Goal: Manage account settings

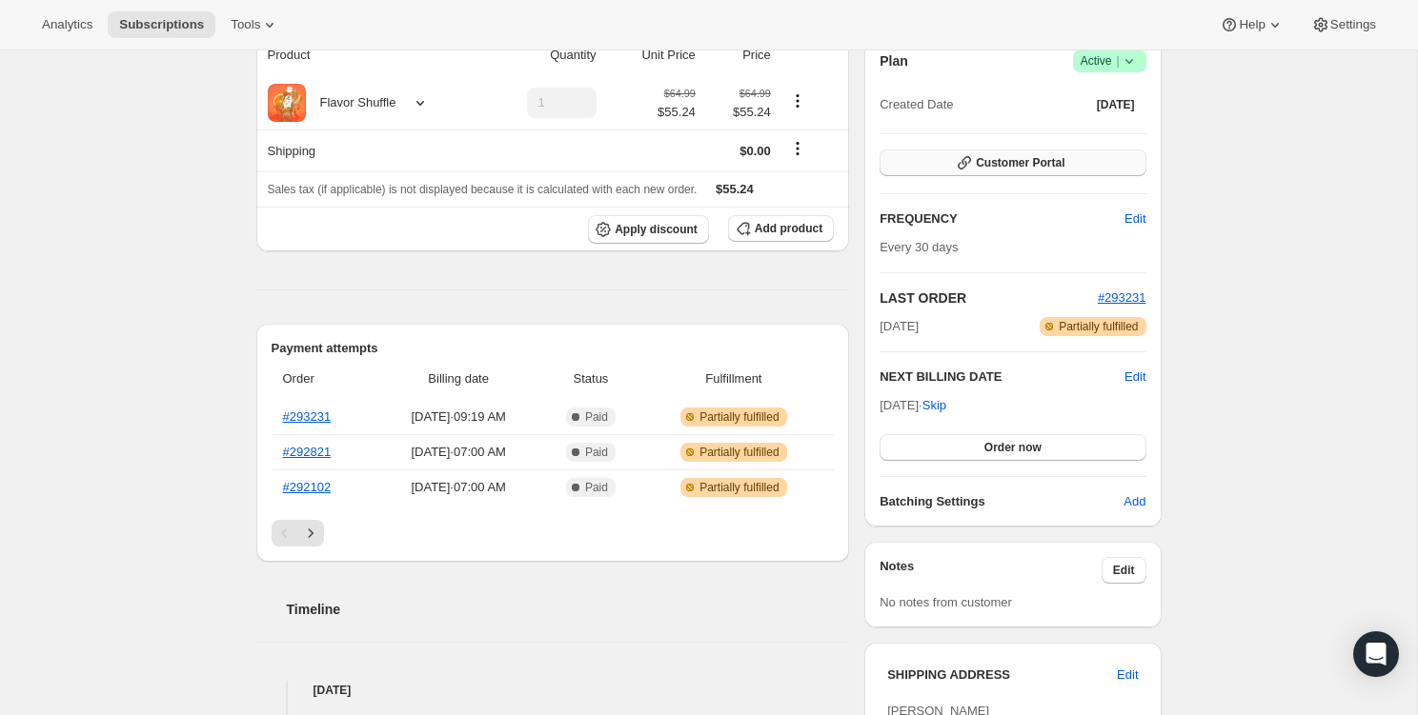
scroll to position [201, 0]
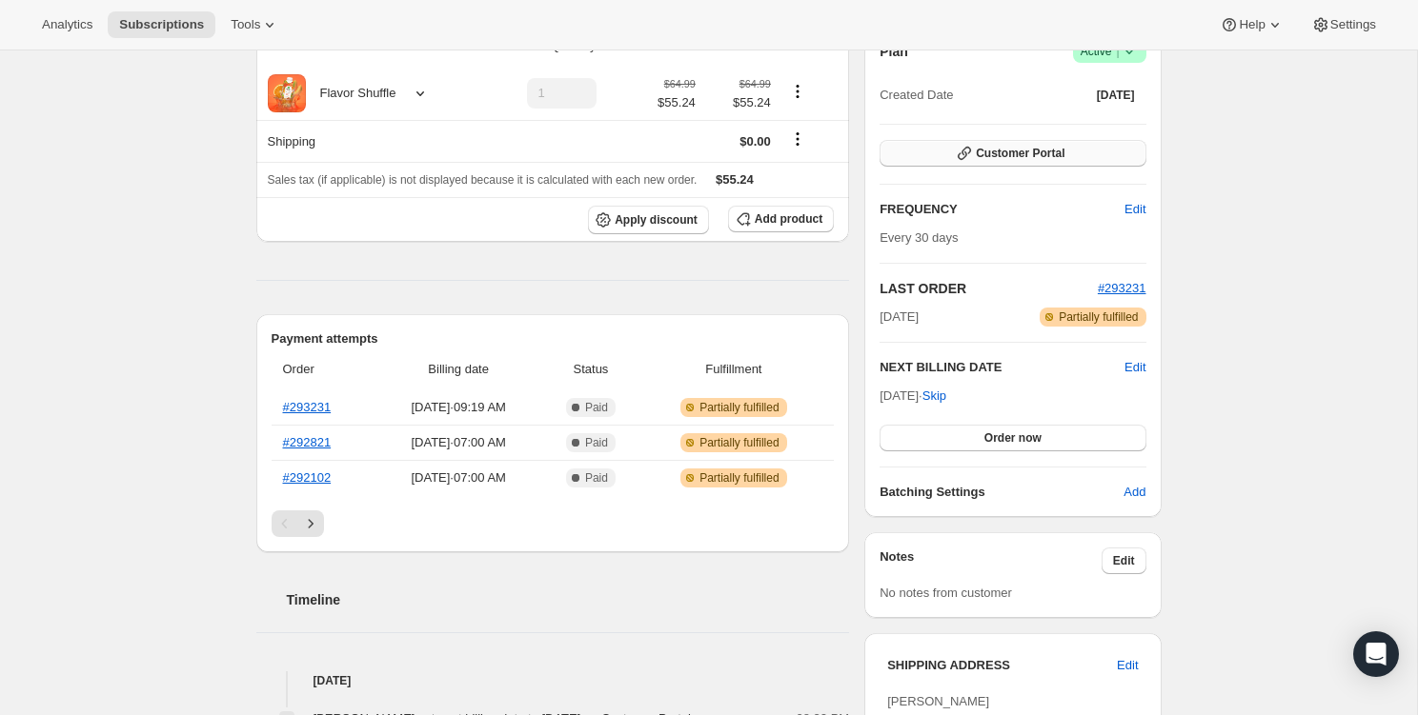
click at [1028, 154] on span "Customer Portal" at bounding box center [1020, 153] width 89 height 15
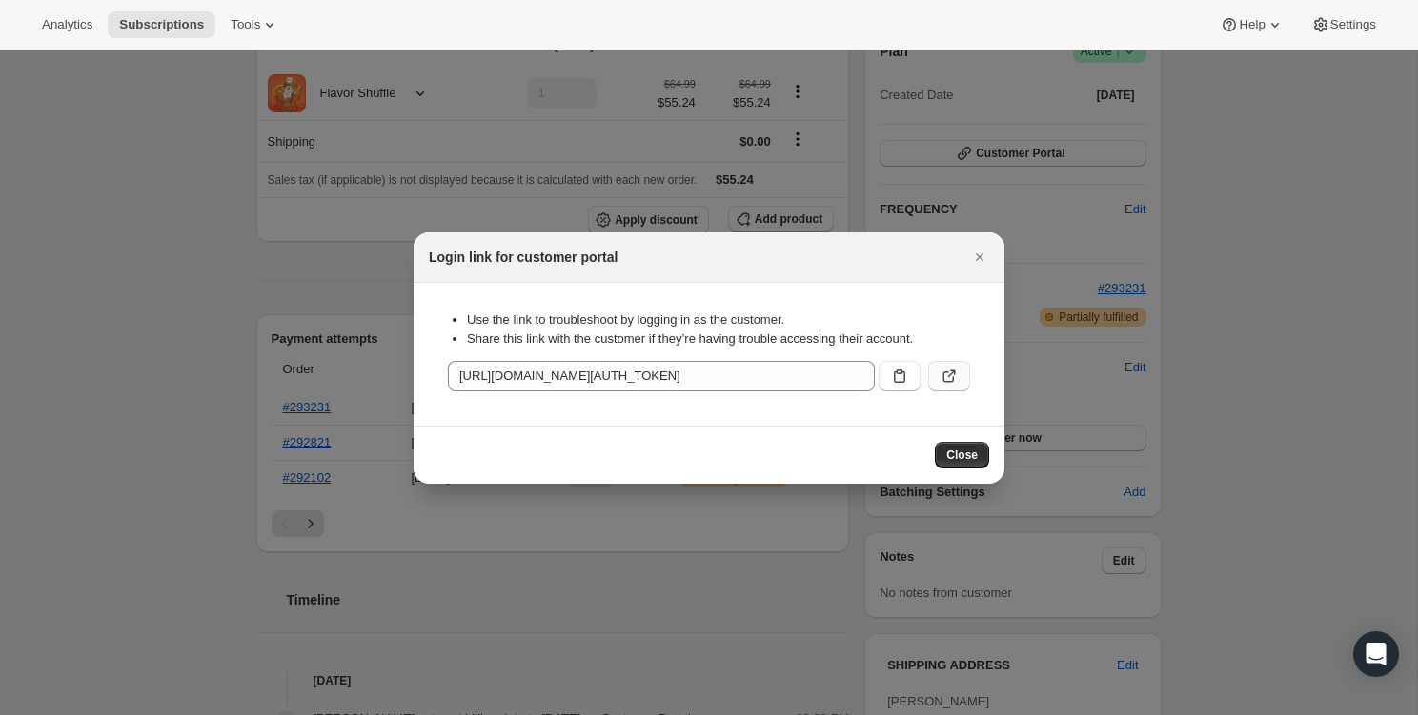
click at [948, 380] on icon ":rc1:" at bounding box center [948, 376] width 19 height 19
click at [976, 256] on icon "Close" at bounding box center [979, 257] width 19 height 19
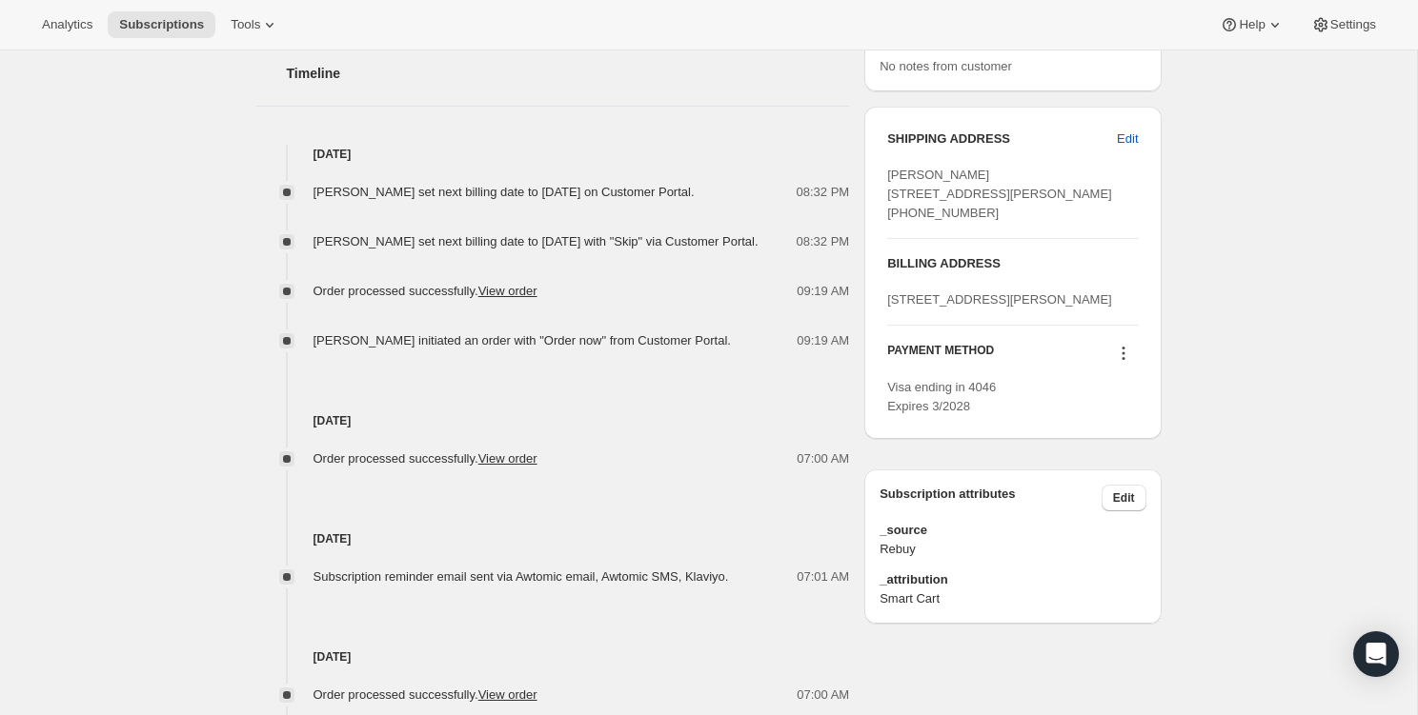
scroll to position [700, 0]
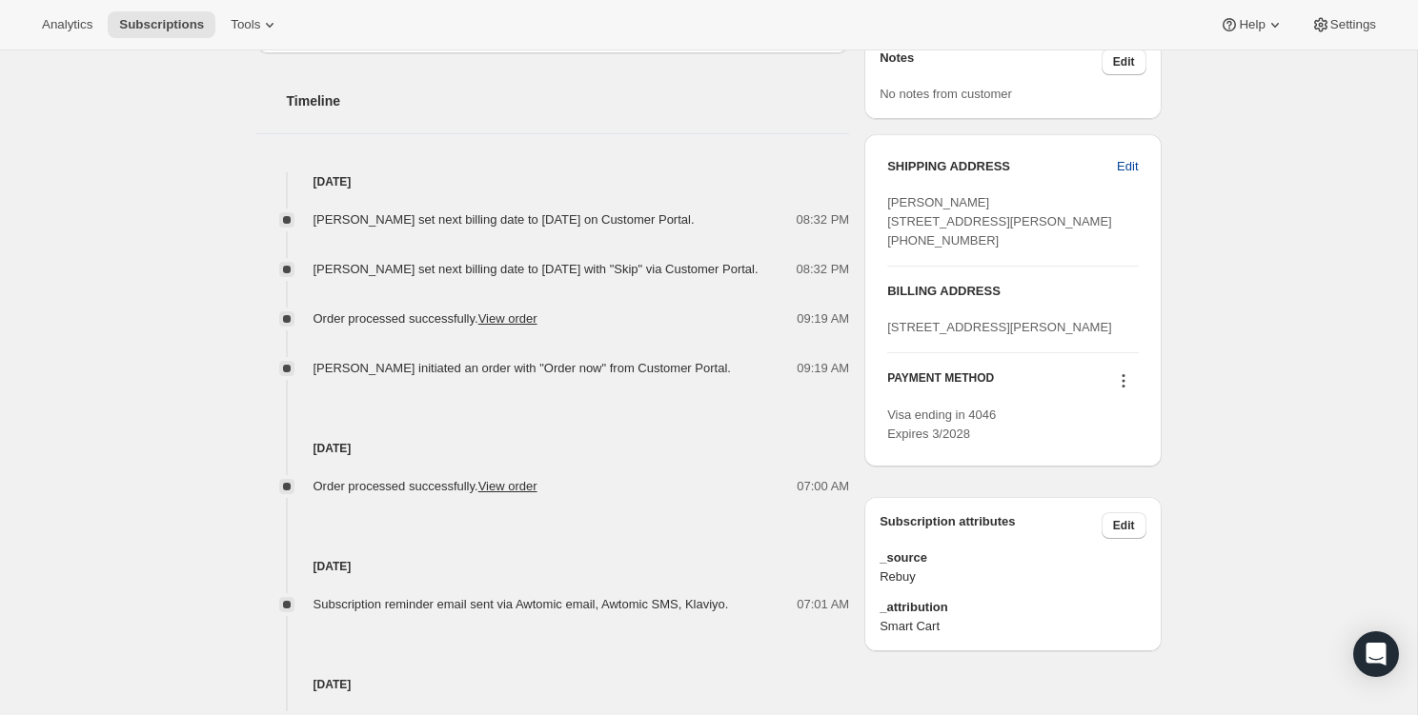
click at [1121, 160] on span "Edit" at bounding box center [1127, 166] width 21 height 19
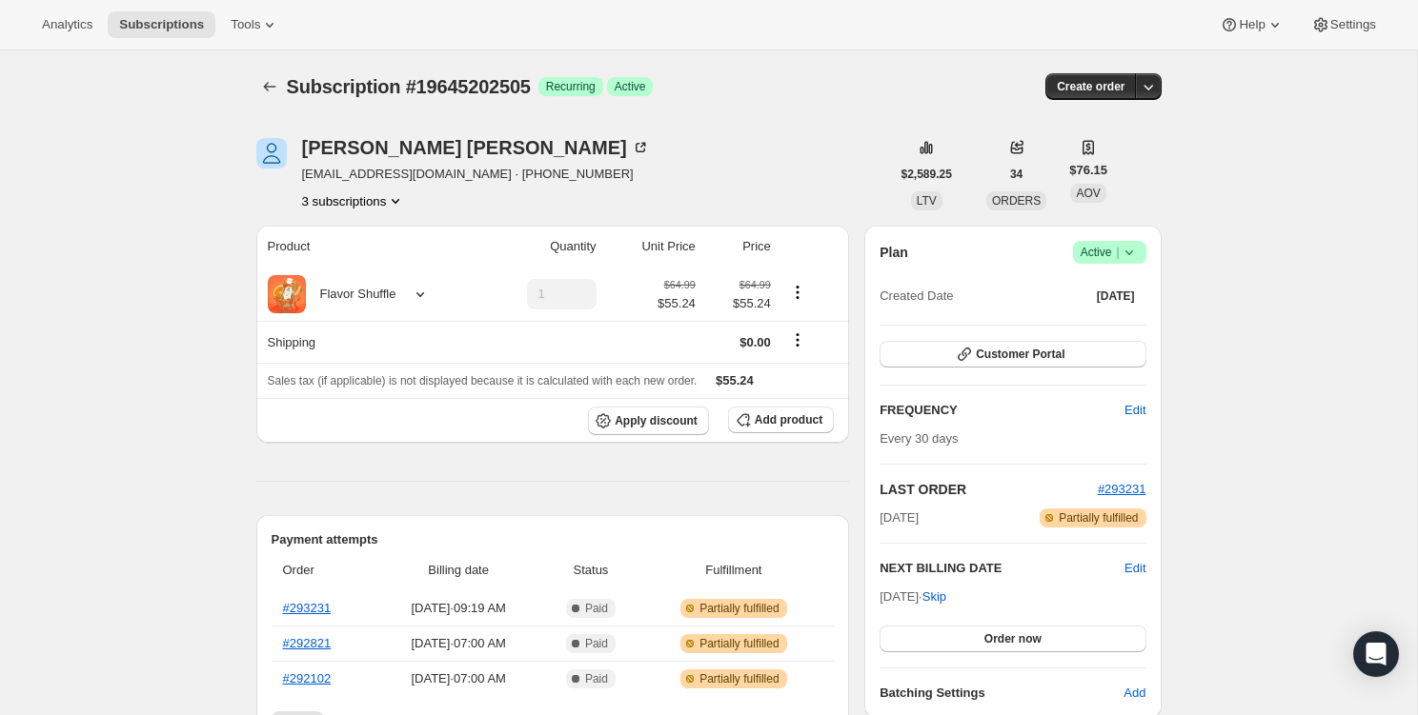
select select "CT"
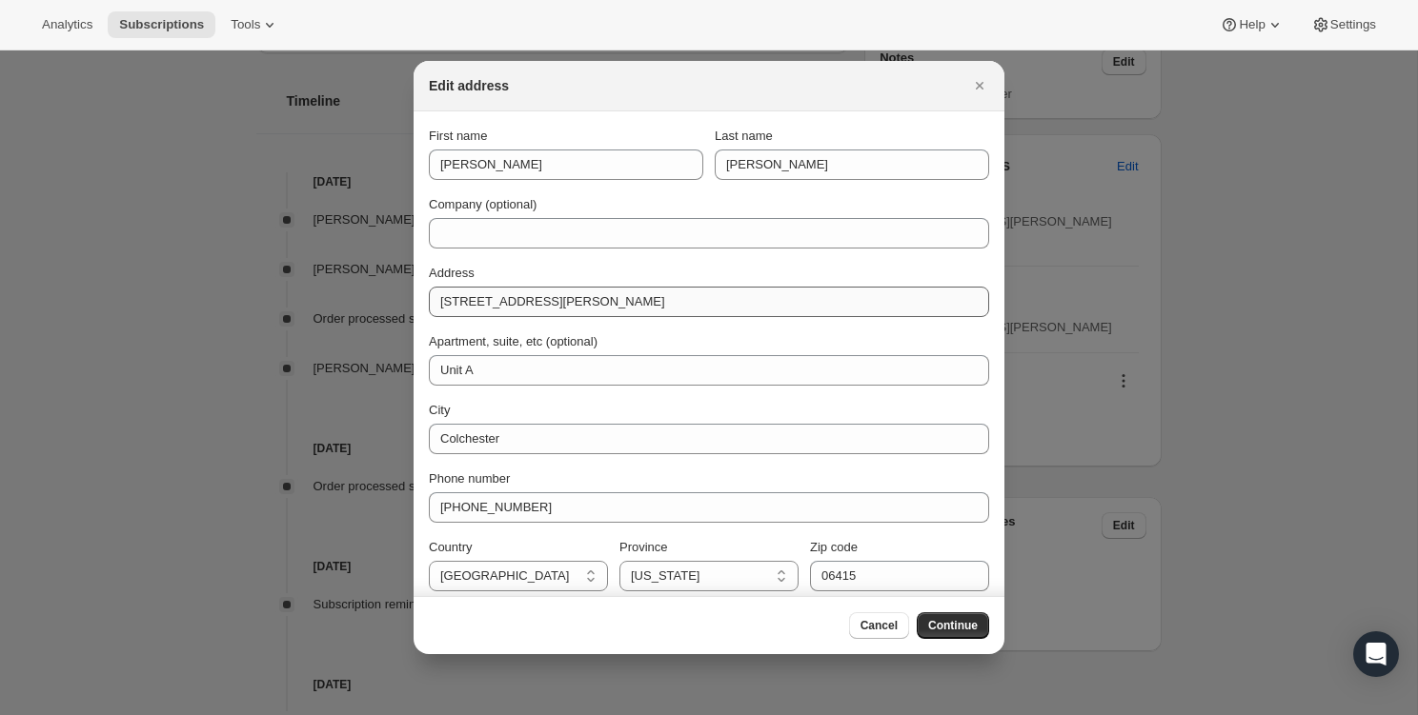
scroll to position [10, 0]
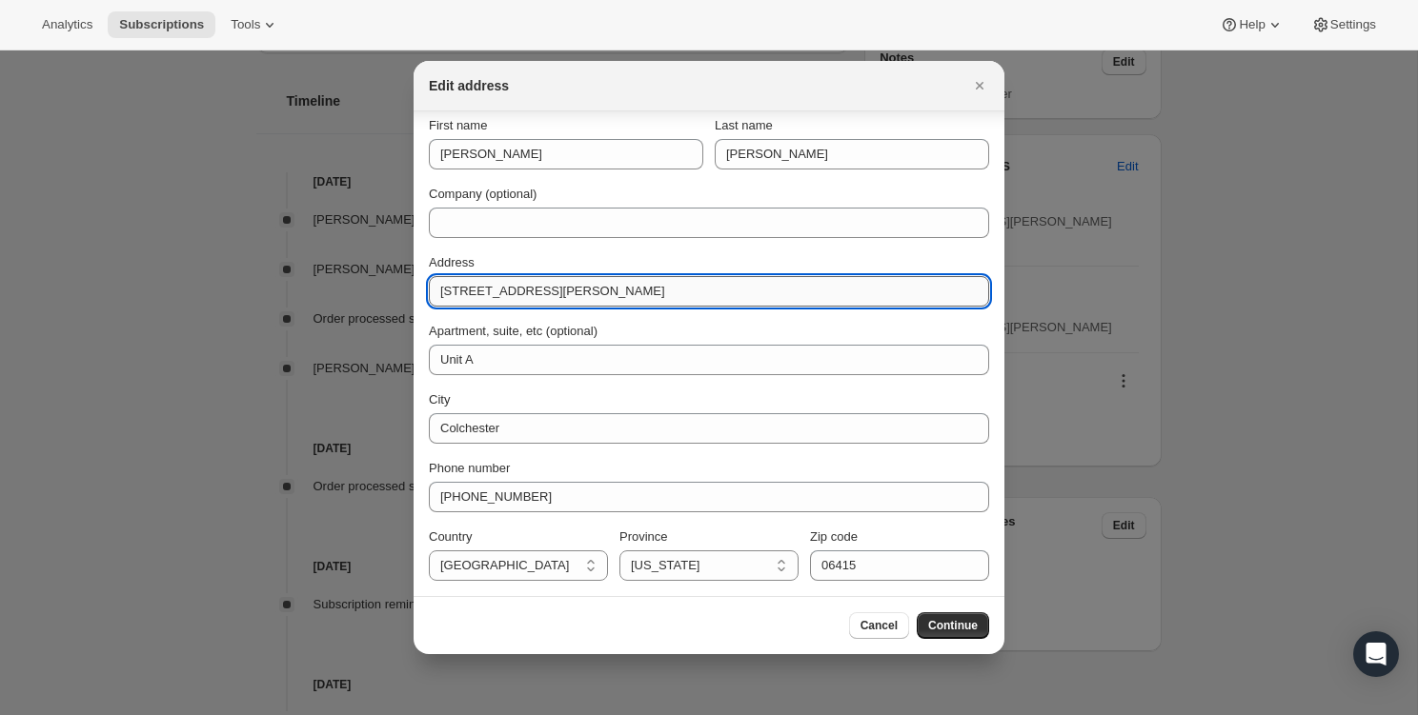
click at [704, 279] on input "[STREET_ADDRESS][PERSON_NAME]" at bounding box center [709, 291] width 560 height 30
paste input "[STREET_ADDRESS]"
type input "[STREET_ADDRESS]"
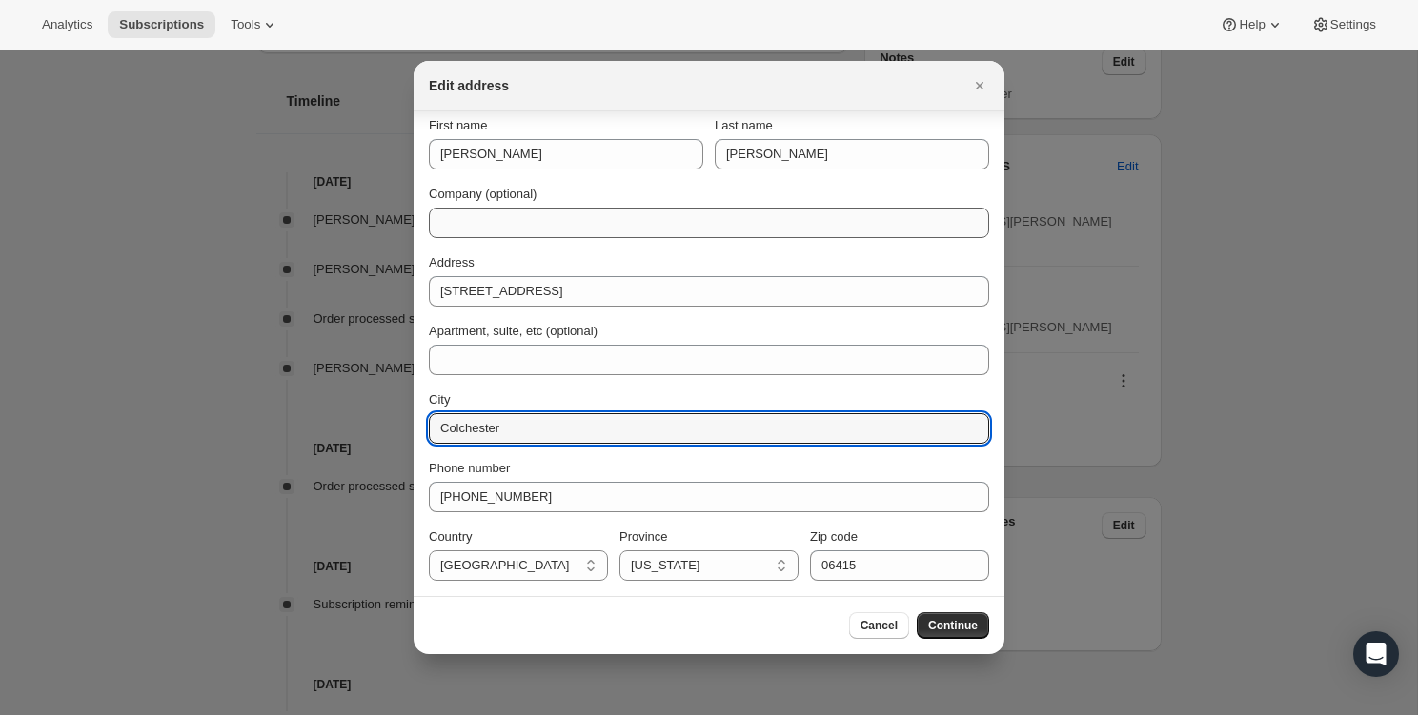
paste input "Old Saybrook"
type input "Old Saybrook"
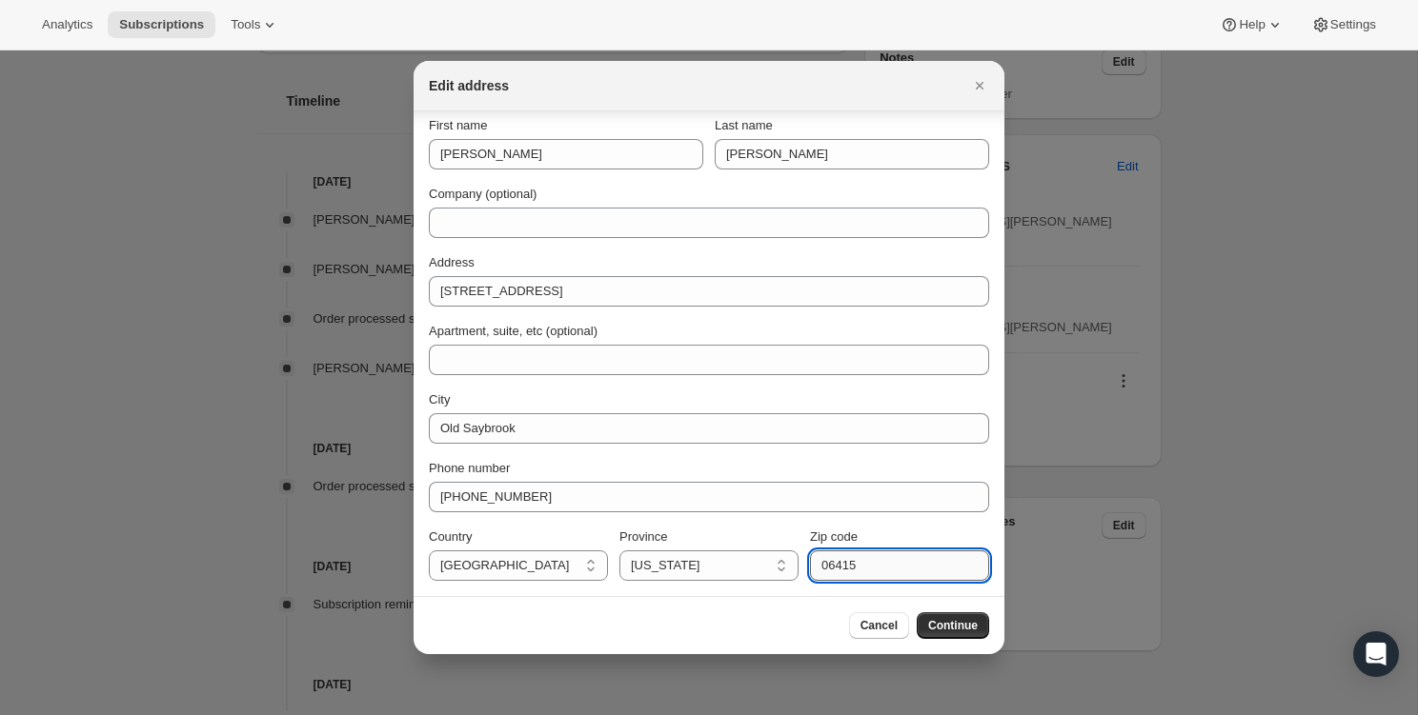
click at [895, 575] on input "06415" at bounding box center [899, 566] width 179 height 30
paste input "7"
type input "06475"
click at [912, 602] on div "Cancel Continue" at bounding box center [708, 625] width 591 height 58
click at [934, 626] on span "Continue" at bounding box center [953, 625] width 50 height 15
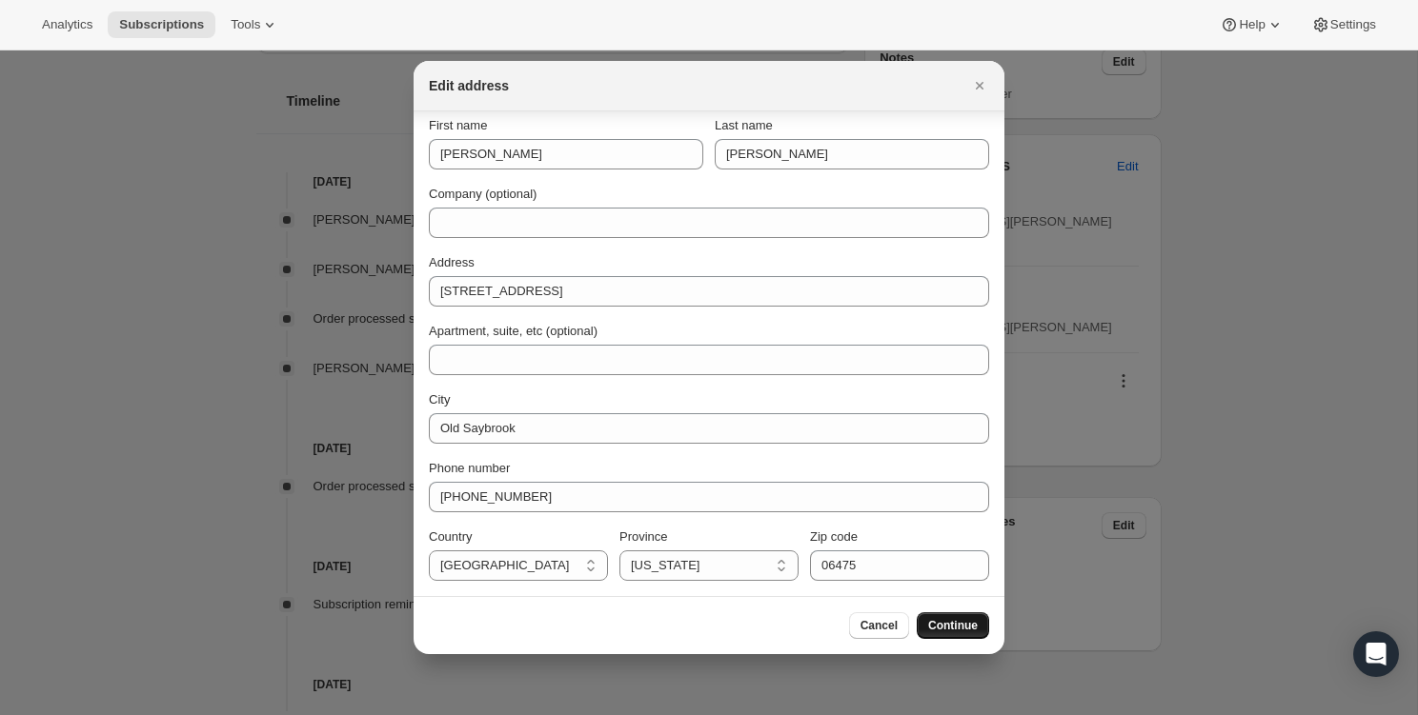
click at [971, 629] on span "Continue" at bounding box center [953, 625] width 50 height 15
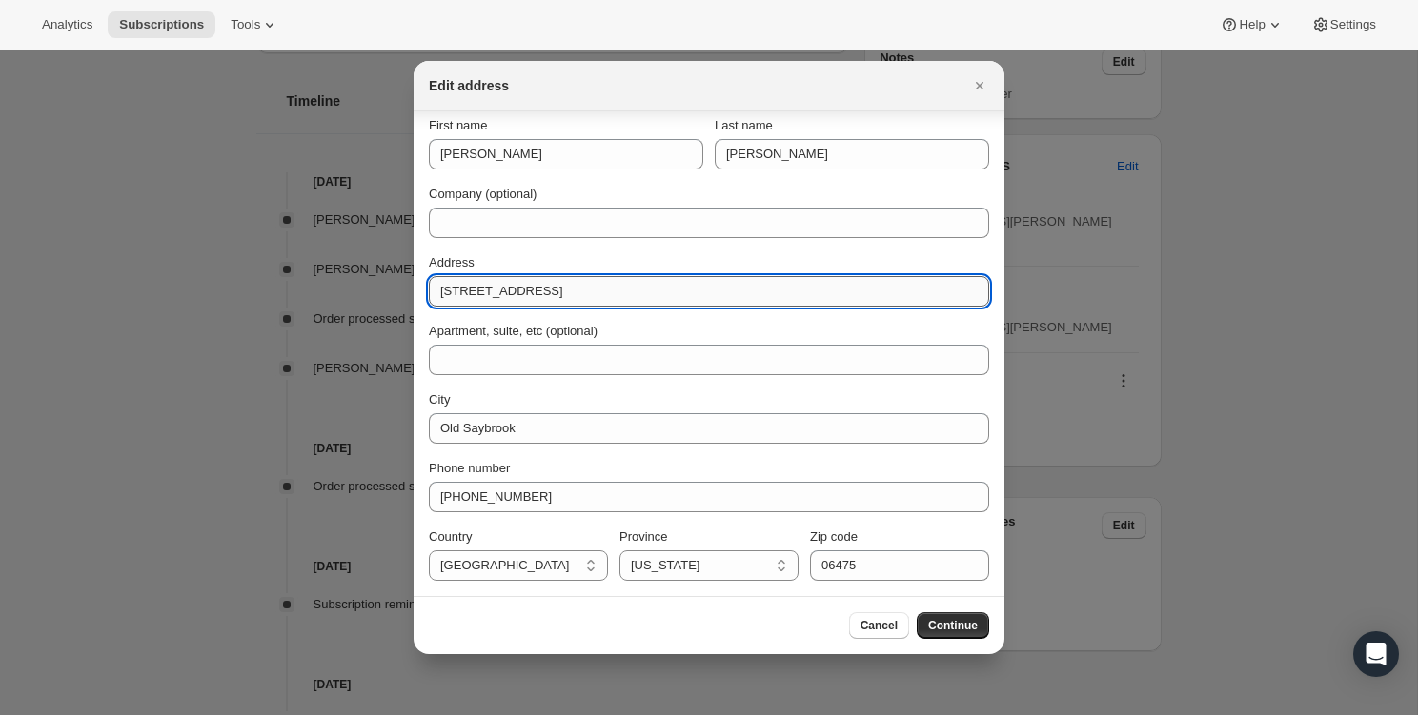
click at [678, 303] on input "[STREET_ADDRESS]" at bounding box center [709, 291] width 560 height 30
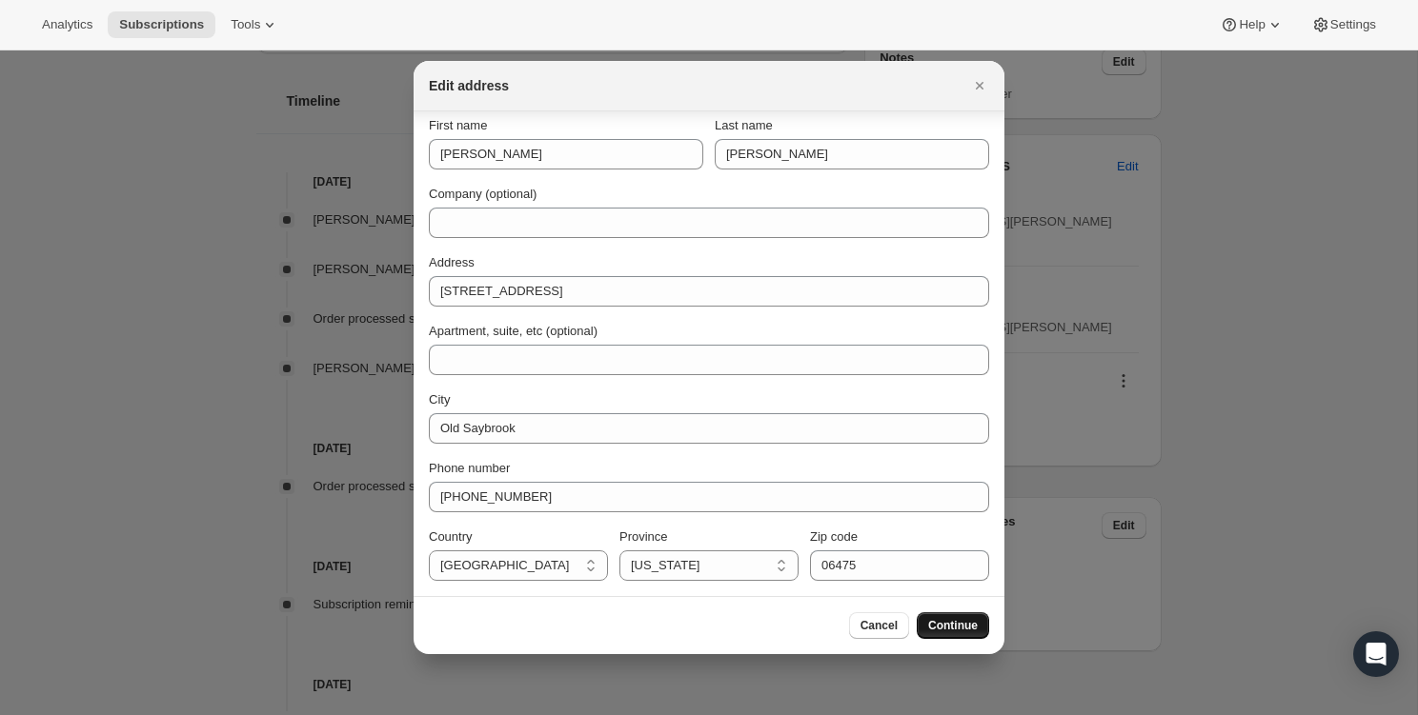
click at [935, 632] on span "Continue" at bounding box center [953, 625] width 50 height 15
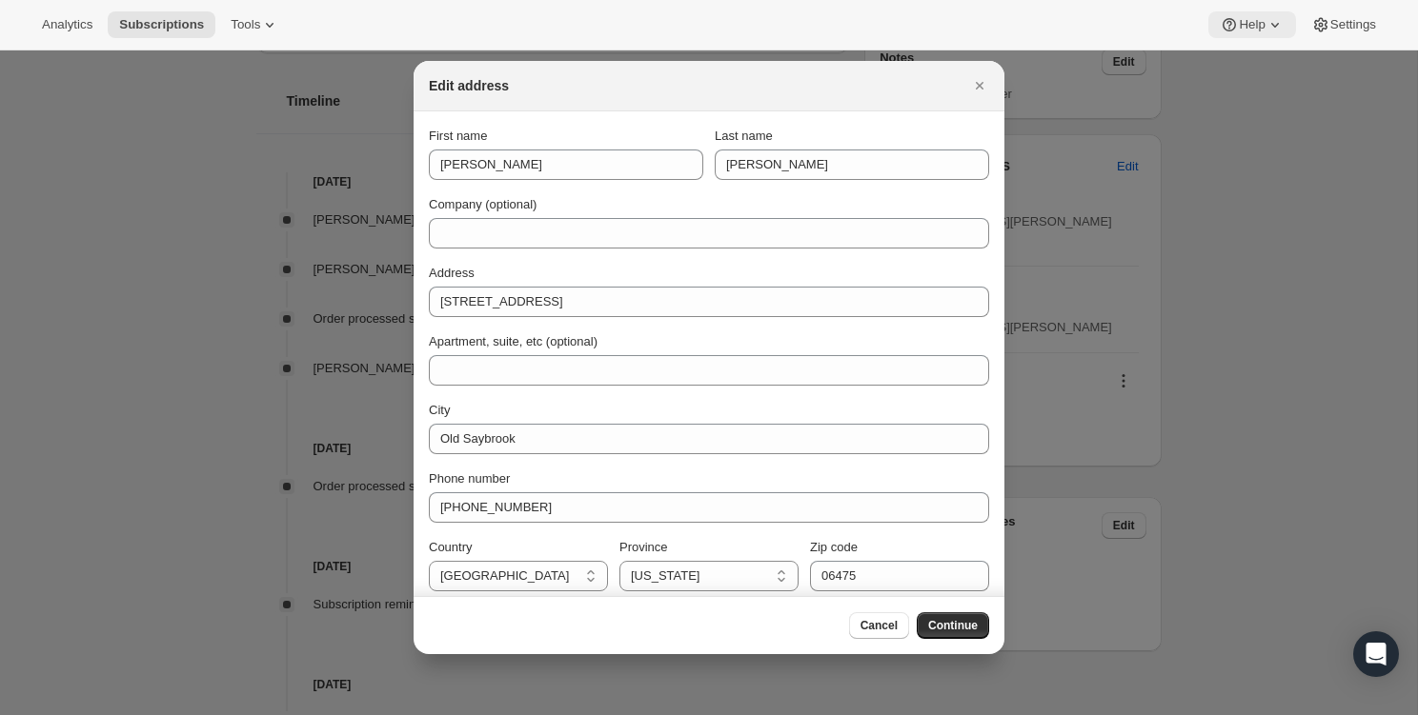
click at [1272, 25] on icon at bounding box center [1275, 25] width 8 height 5
click at [975, 82] on icon "Close" at bounding box center [979, 85] width 19 height 19
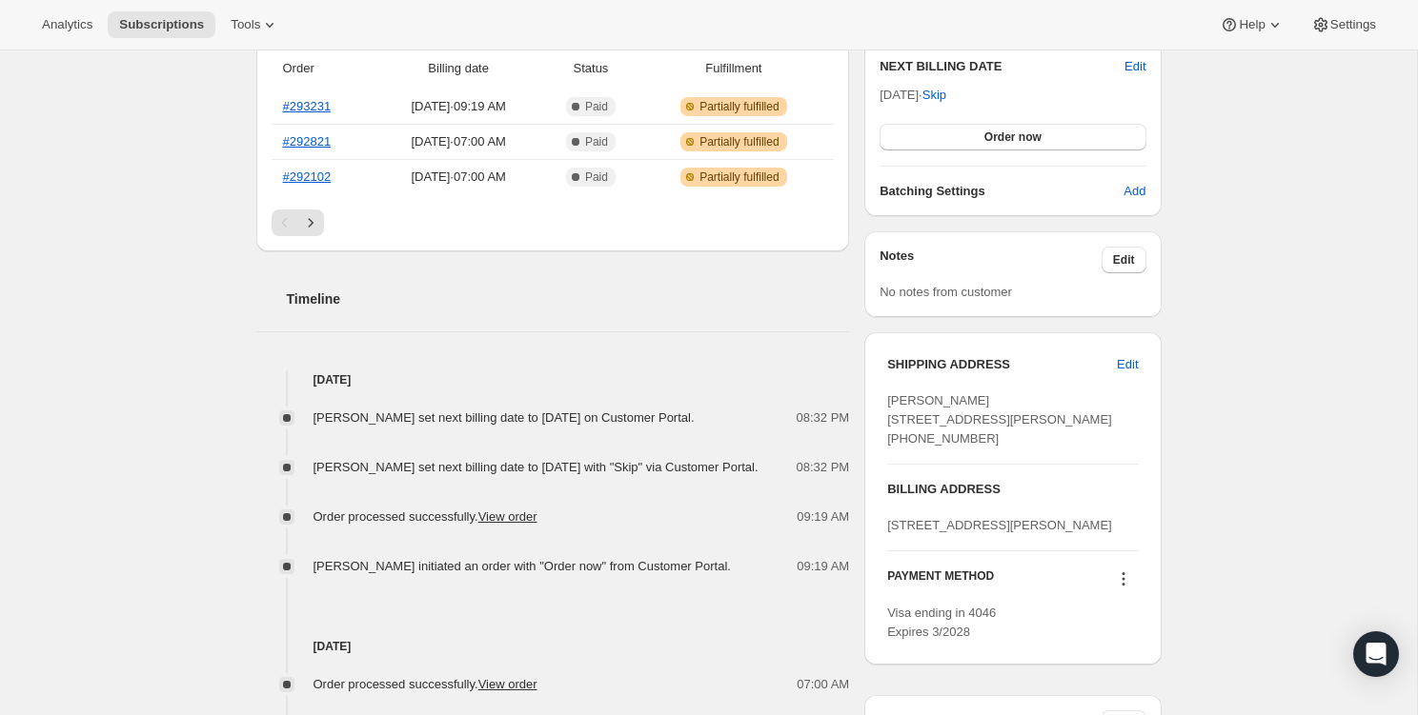
scroll to position [517, 0]
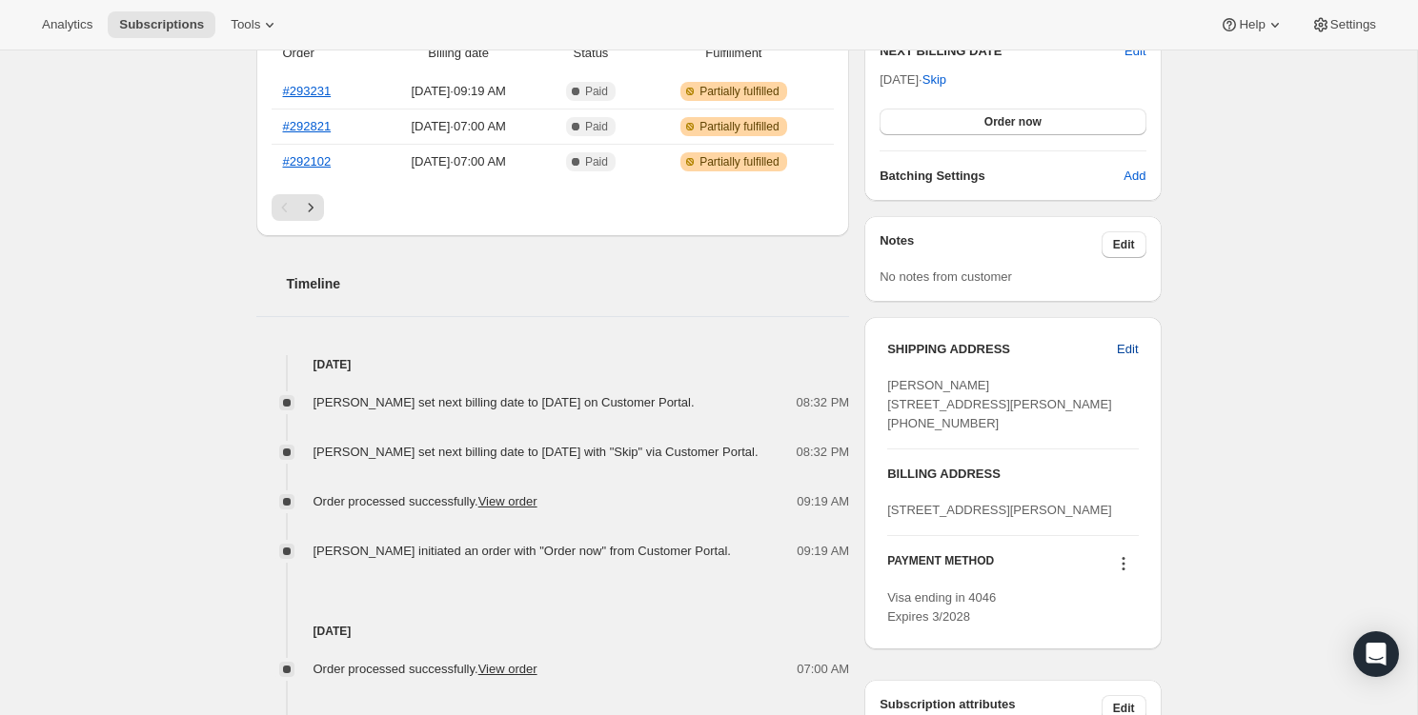
click at [1135, 344] on span "Edit" at bounding box center [1127, 349] width 21 height 19
select select "CT"
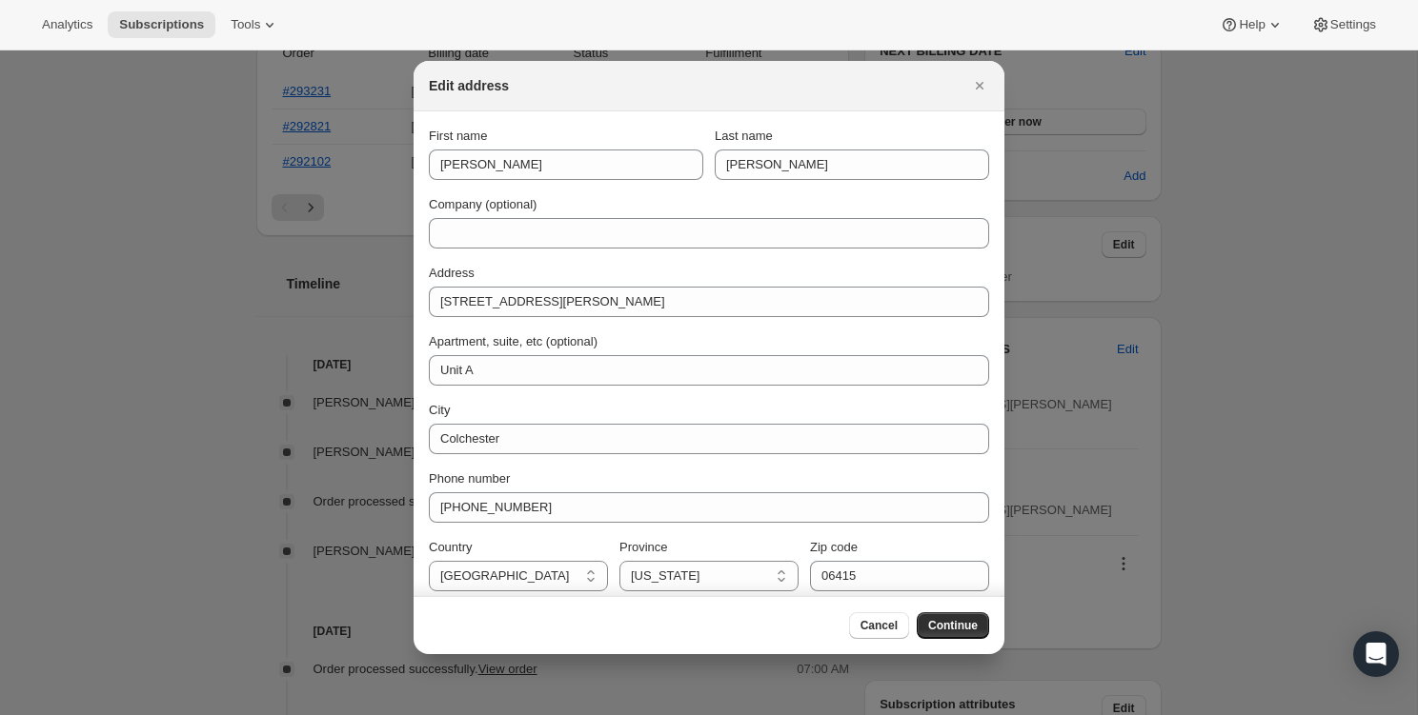
scroll to position [10, 0]
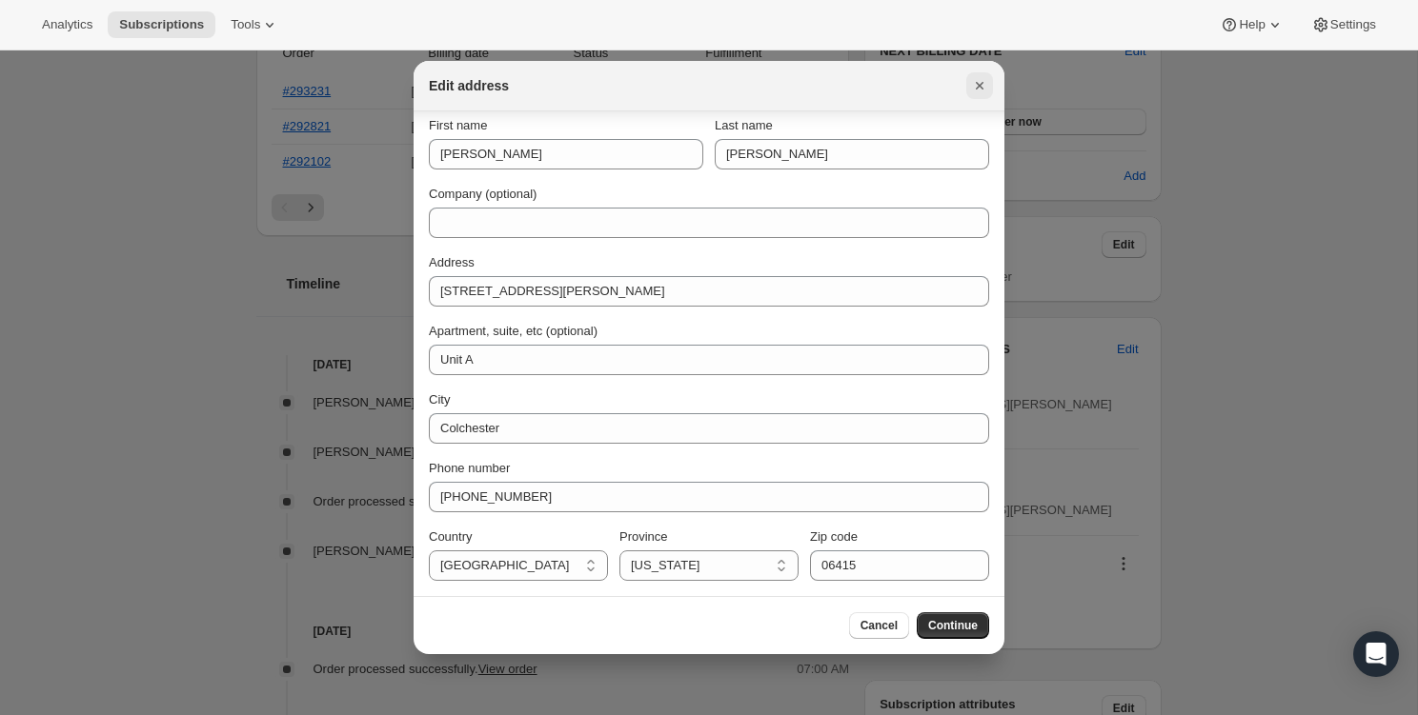
click at [972, 84] on icon "Close" at bounding box center [979, 85] width 19 height 19
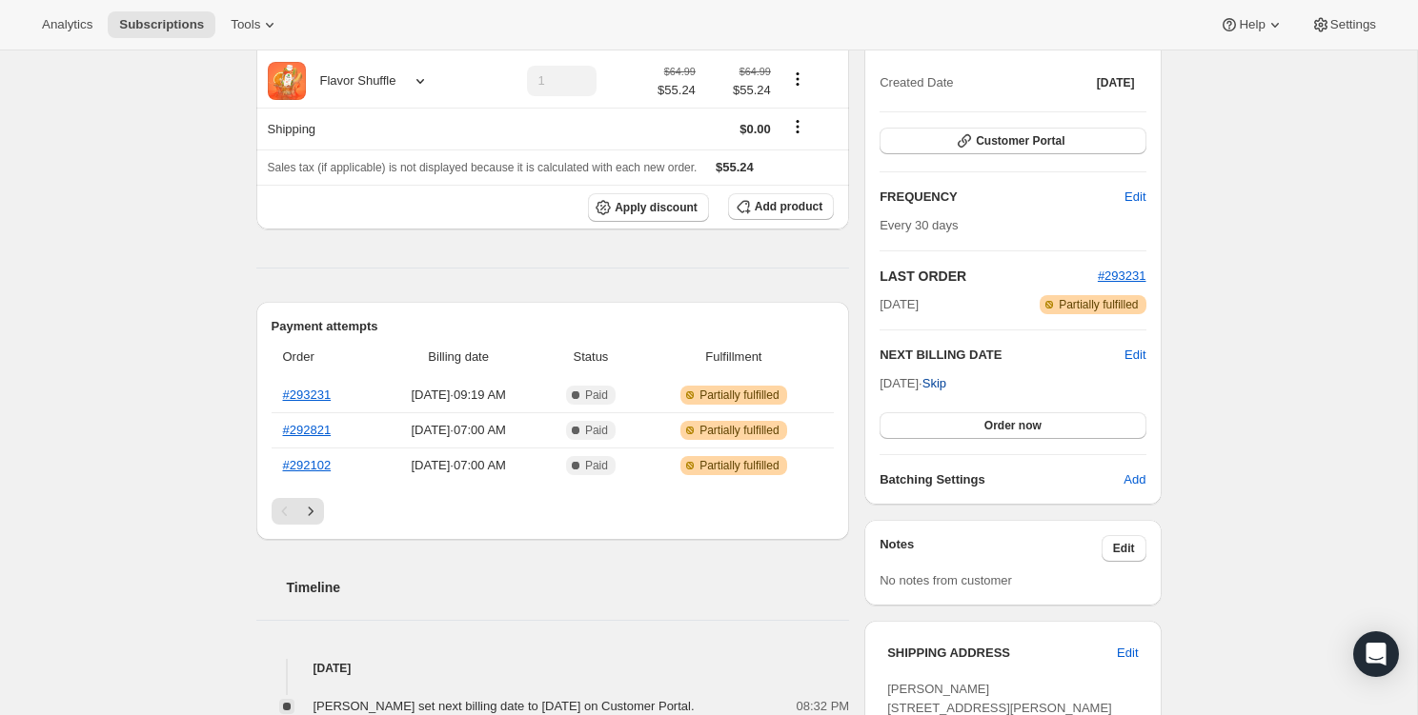
scroll to position [214, 0]
click at [978, 150] on button "Customer Portal" at bounding box center [1012, 140] width 266 height 27
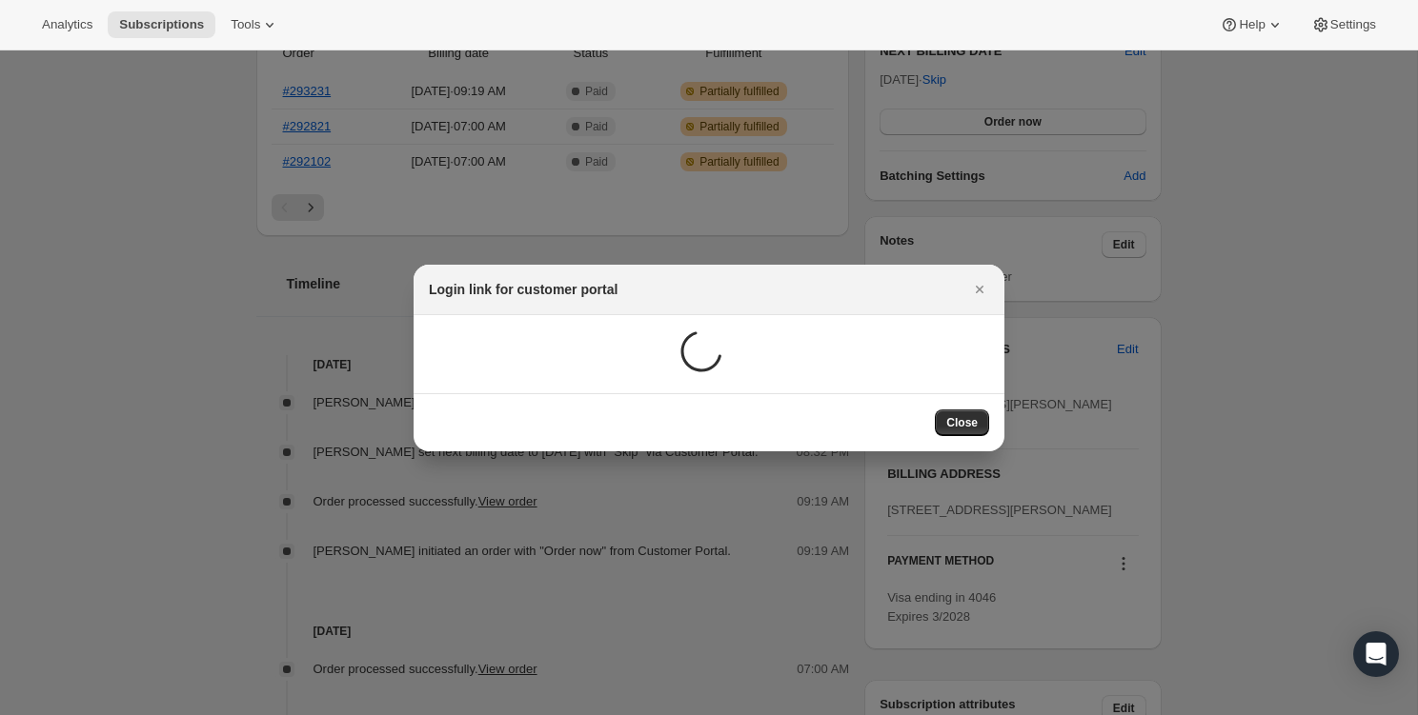
scroll to position [0, 0]
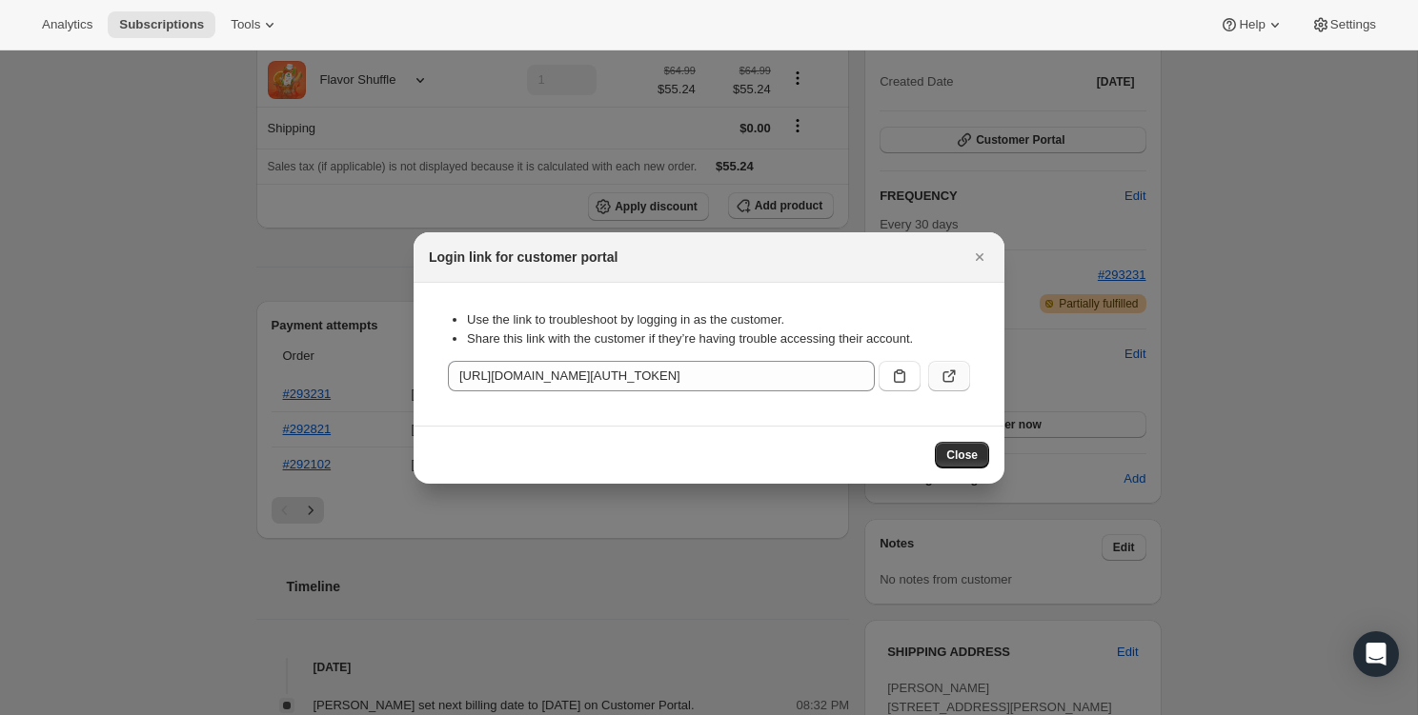
click at [943, 375] on icon ":rc1:" at bounding box center [948, 377] width 11 height 11
click at [988, 258] on icon "Close" at bounding box center [979, 257] width 19 height 19
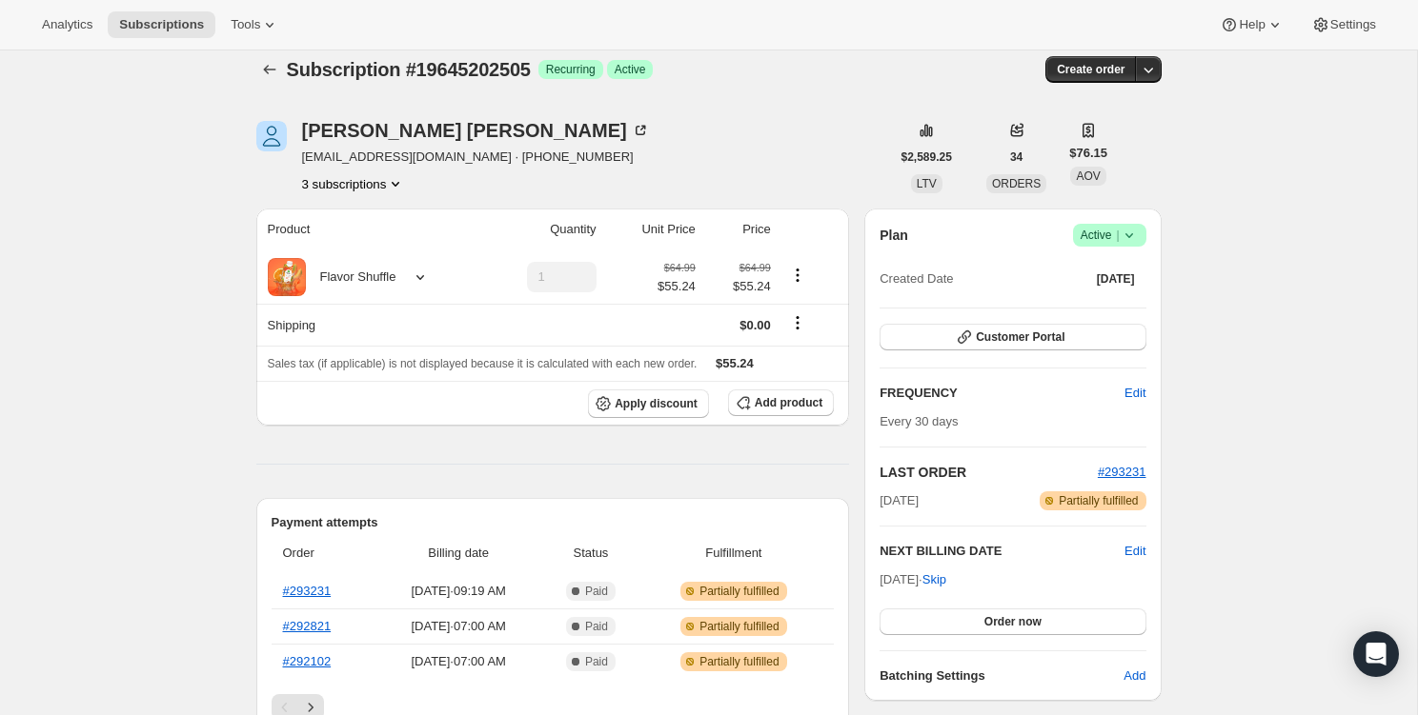
scroll to position [14, 0]
